Goal: Task Accomplishment & Management: Manage account settings

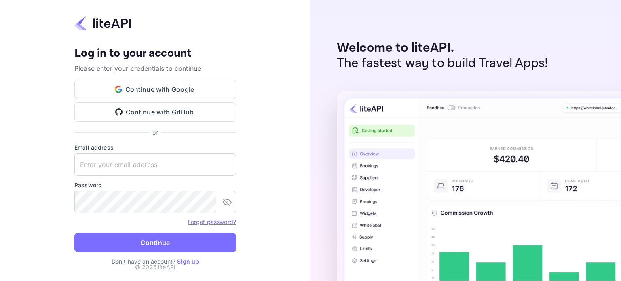
type input "[EMAIL_ADDRESS][DOMAIN_NAME]"
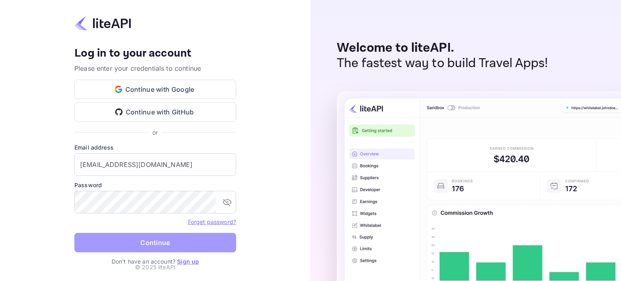
click at [167, 247] on button "Continue" at bounding box center [155, 242] width 162 height 19
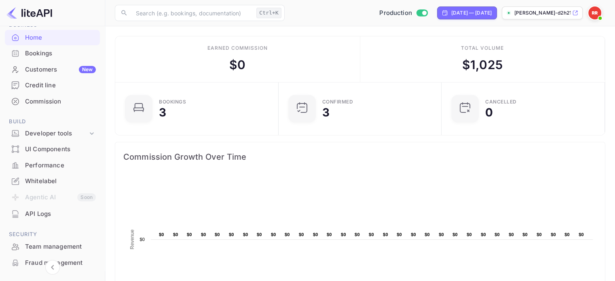
scroll to position [28, 0]
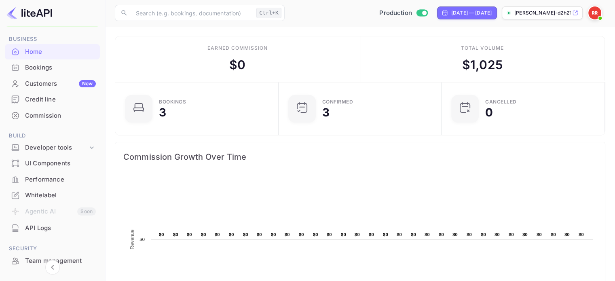
click at [45, 102] on div "Credit line" at bounding box center [60, 99] width 71 height 9
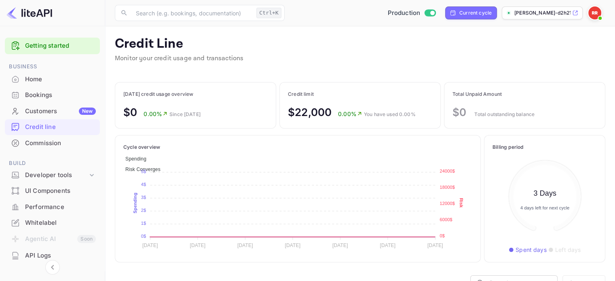
scroll to position [6, 6]
